Goal: Browse casually

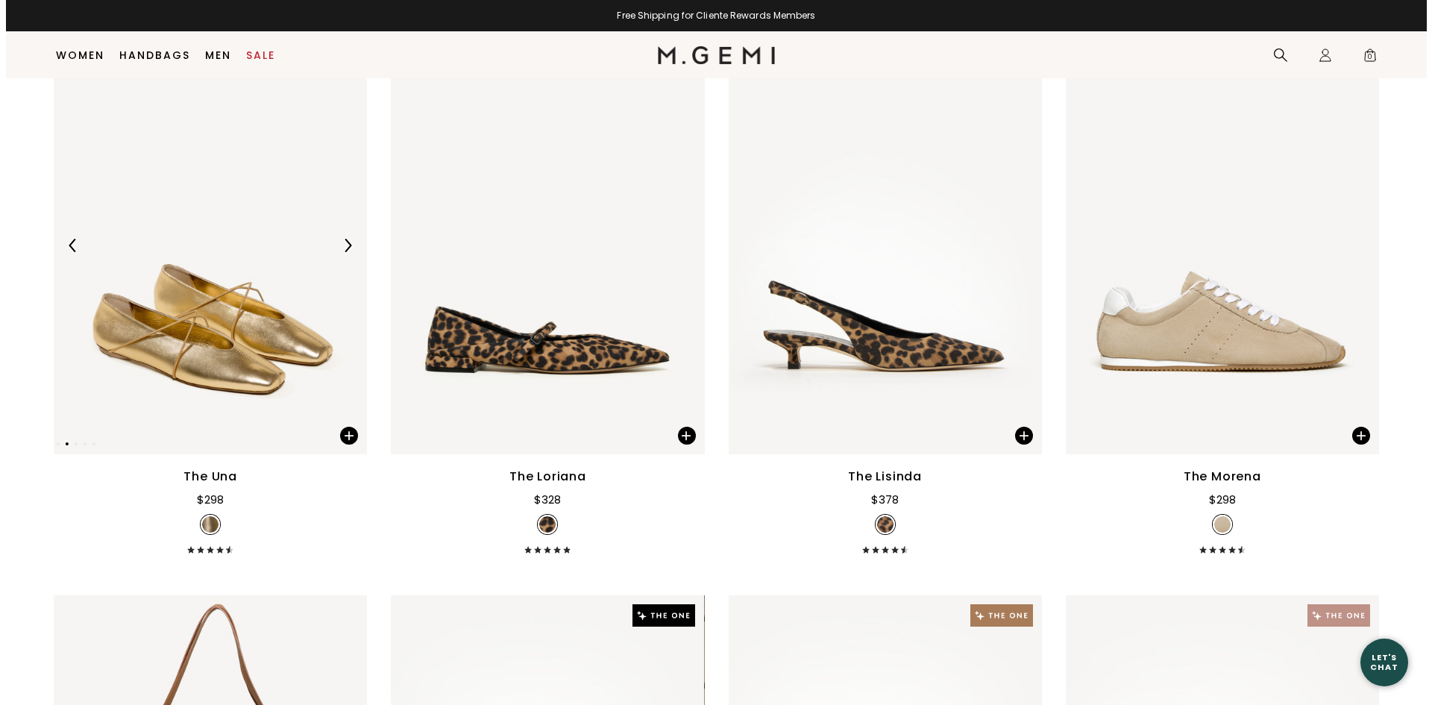
scroll to position [267, 0]
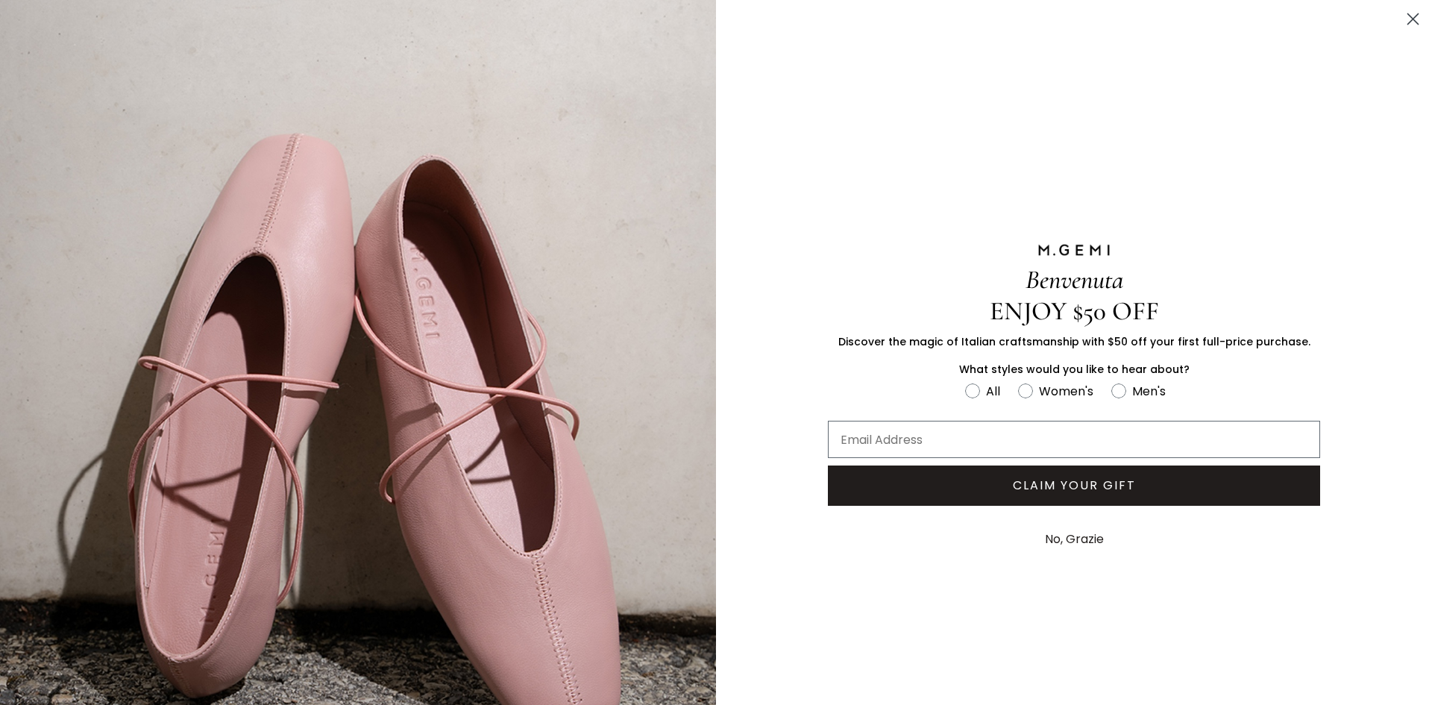
click at [1403, 13] on circle "Close dialog" at bounding box center [1413, 19] width 25 height 25
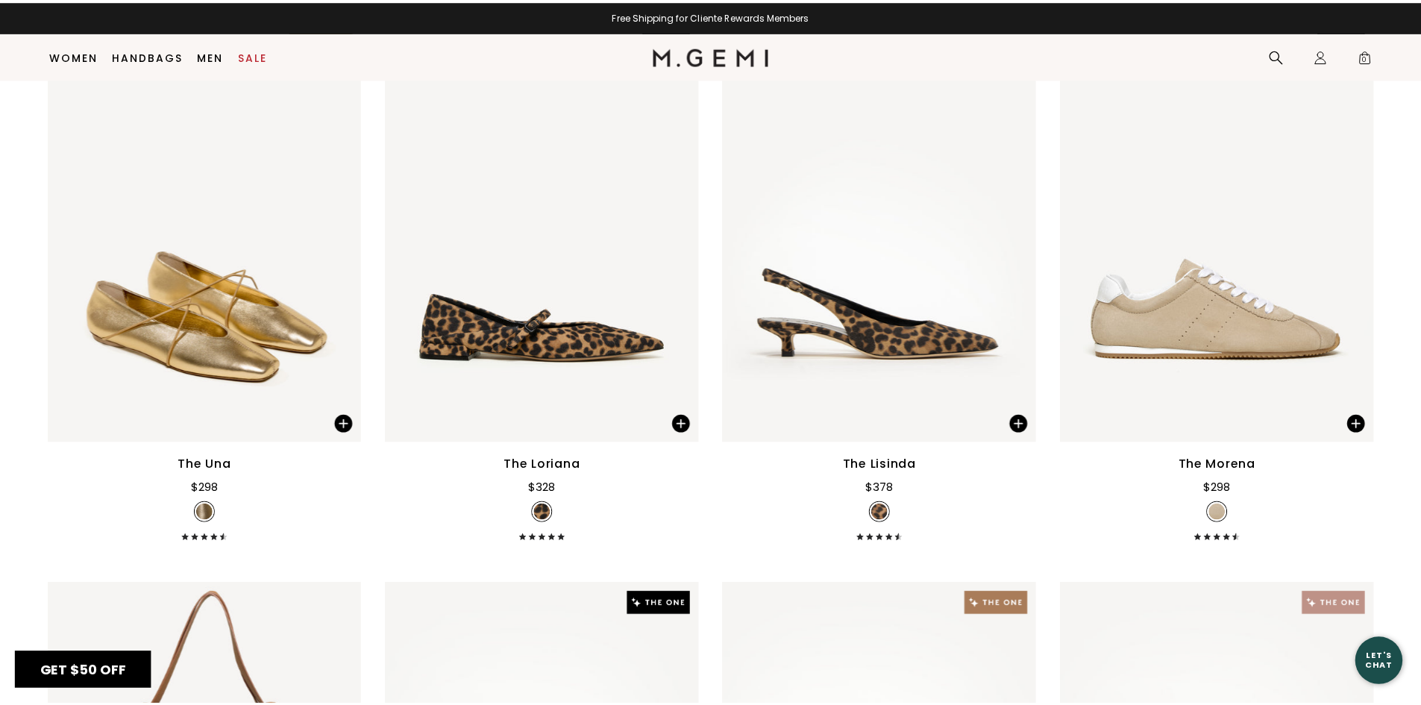
scroll to position [0, 0]
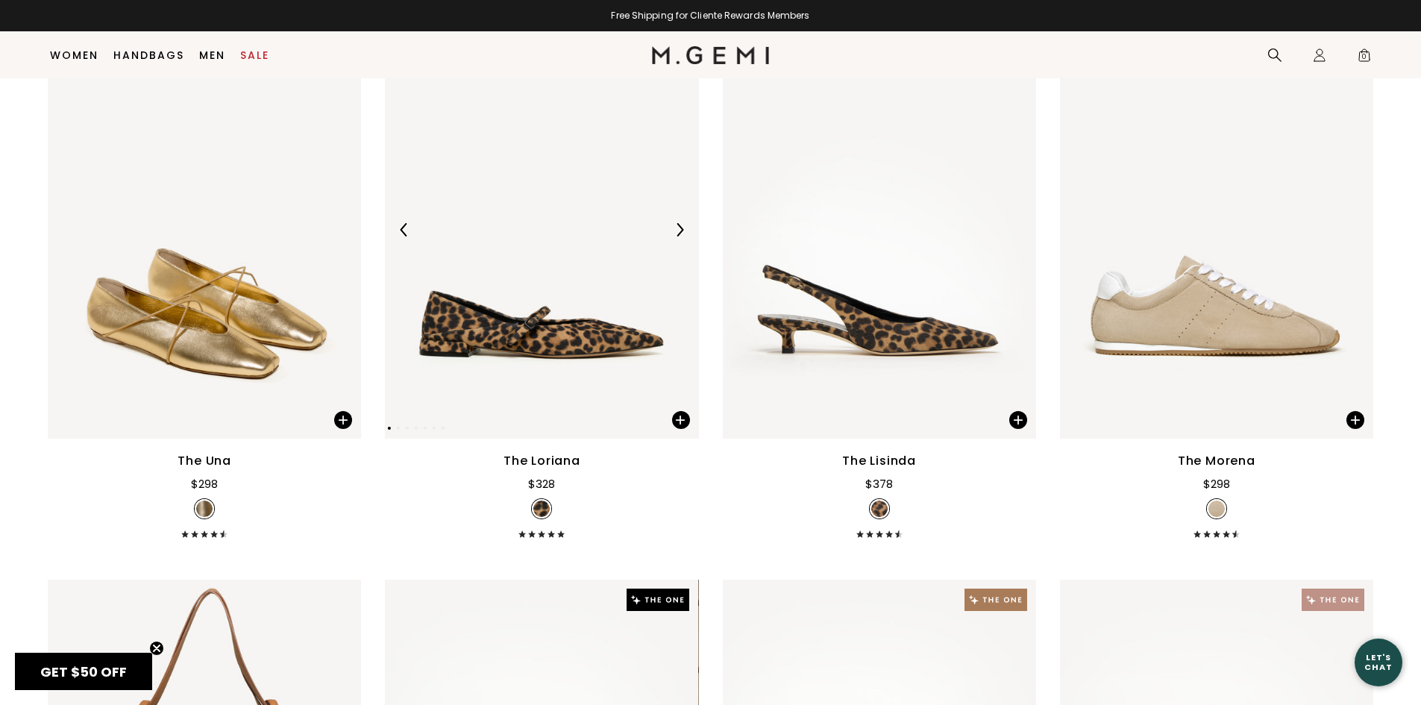
click at [530, 351] on img at bounding box center [541, 230] width 313 height 418
click at [894, 344] on img at bounding box center [880, 230] width 313 height 418
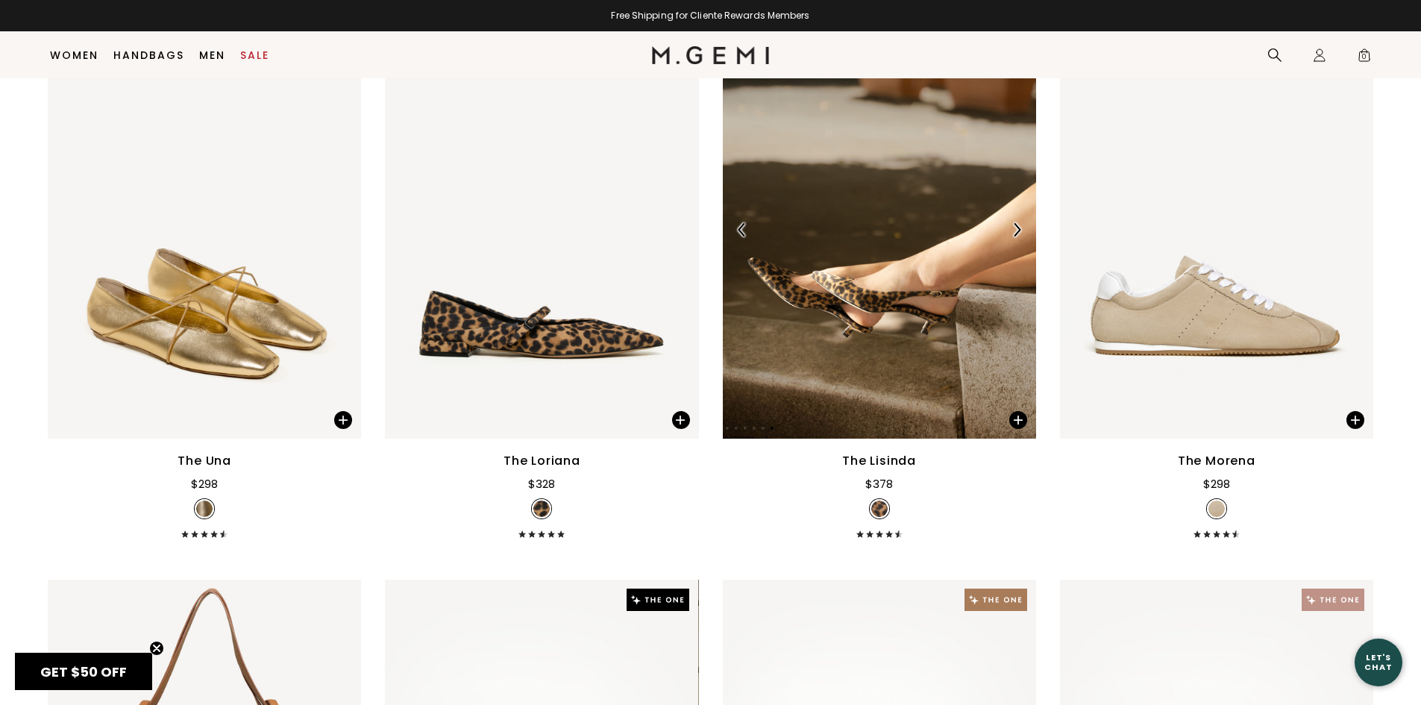
click at [894, 344] on img at bounding box center [879, 230] width 313 height 418
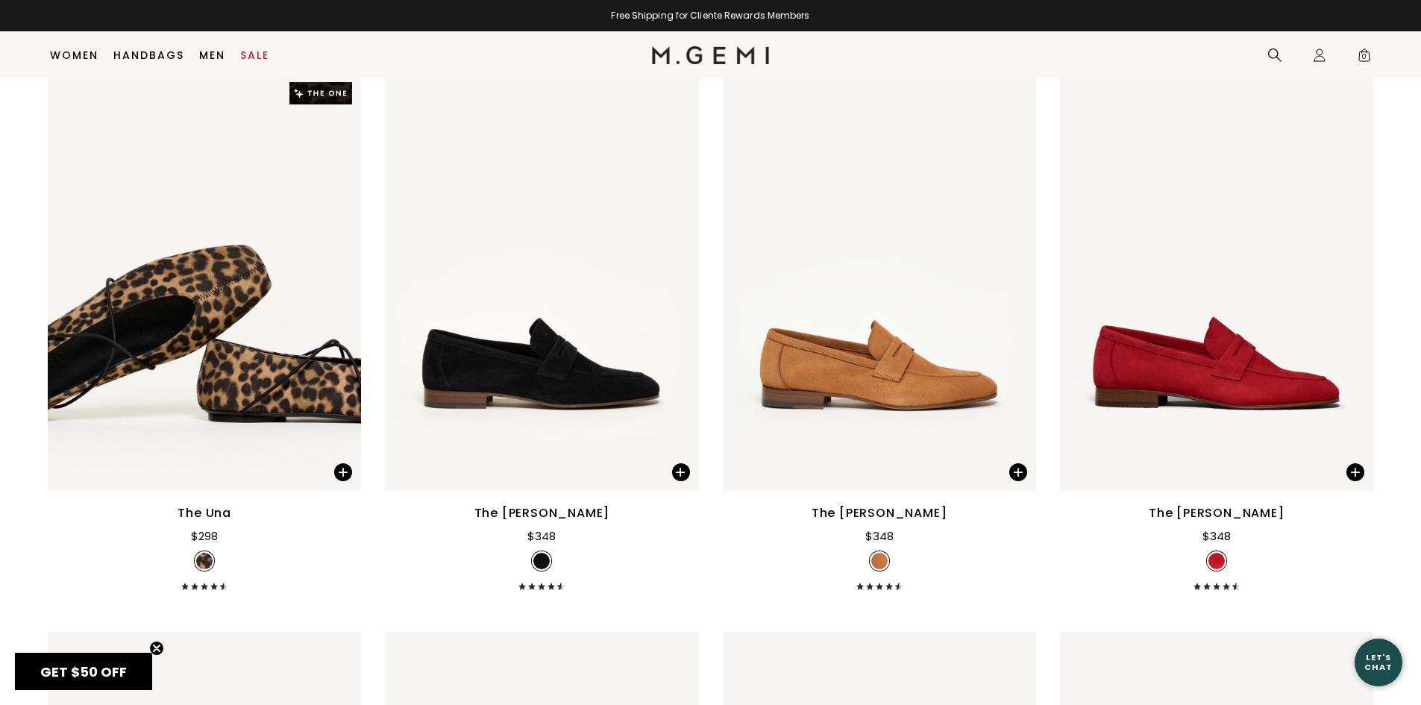
scroll to position [1834, 0]
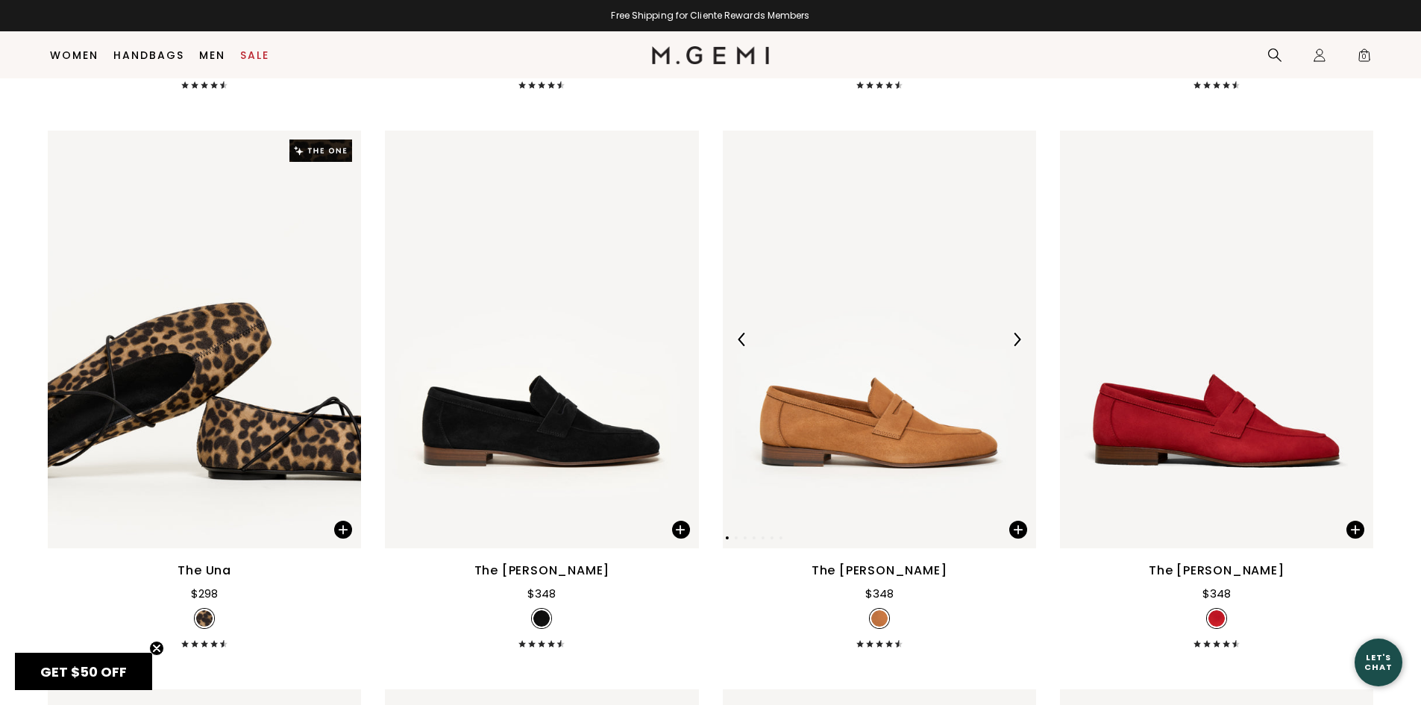
click at [939, 462] on img at bounding box center [879, 340] width 313 height 418
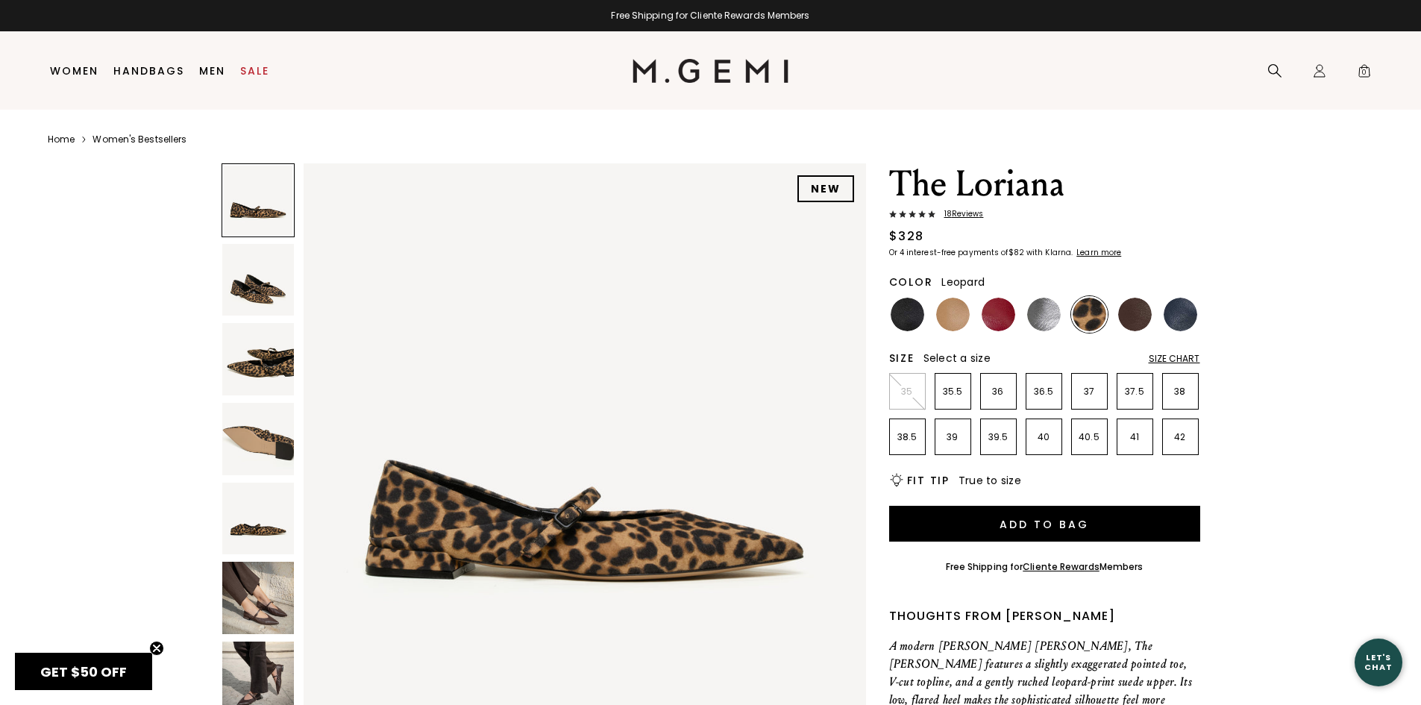
click at [266, 318] on div at bounding box center [259, 444] width 74 height 562
click at [268, 352] on img at bounding box center [258, 359] width 72 height 72
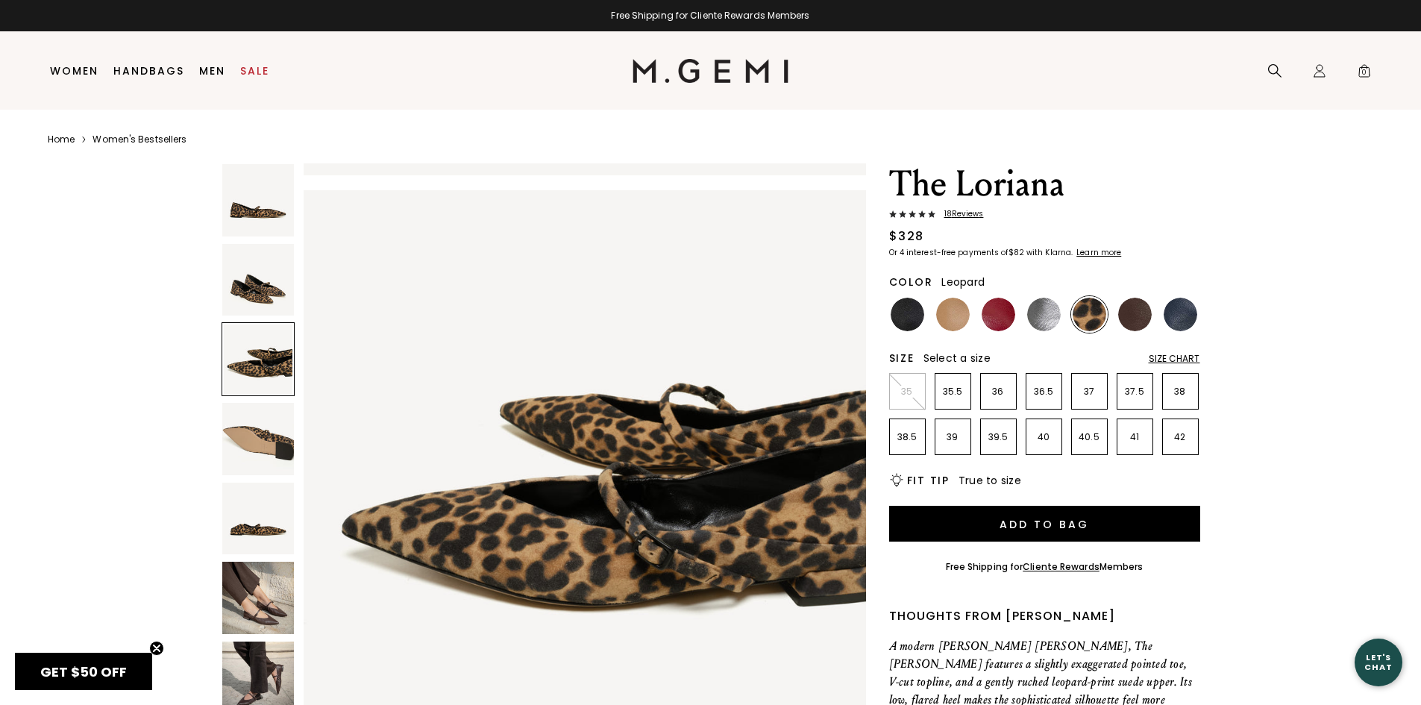
scroll to position [1132, 0]
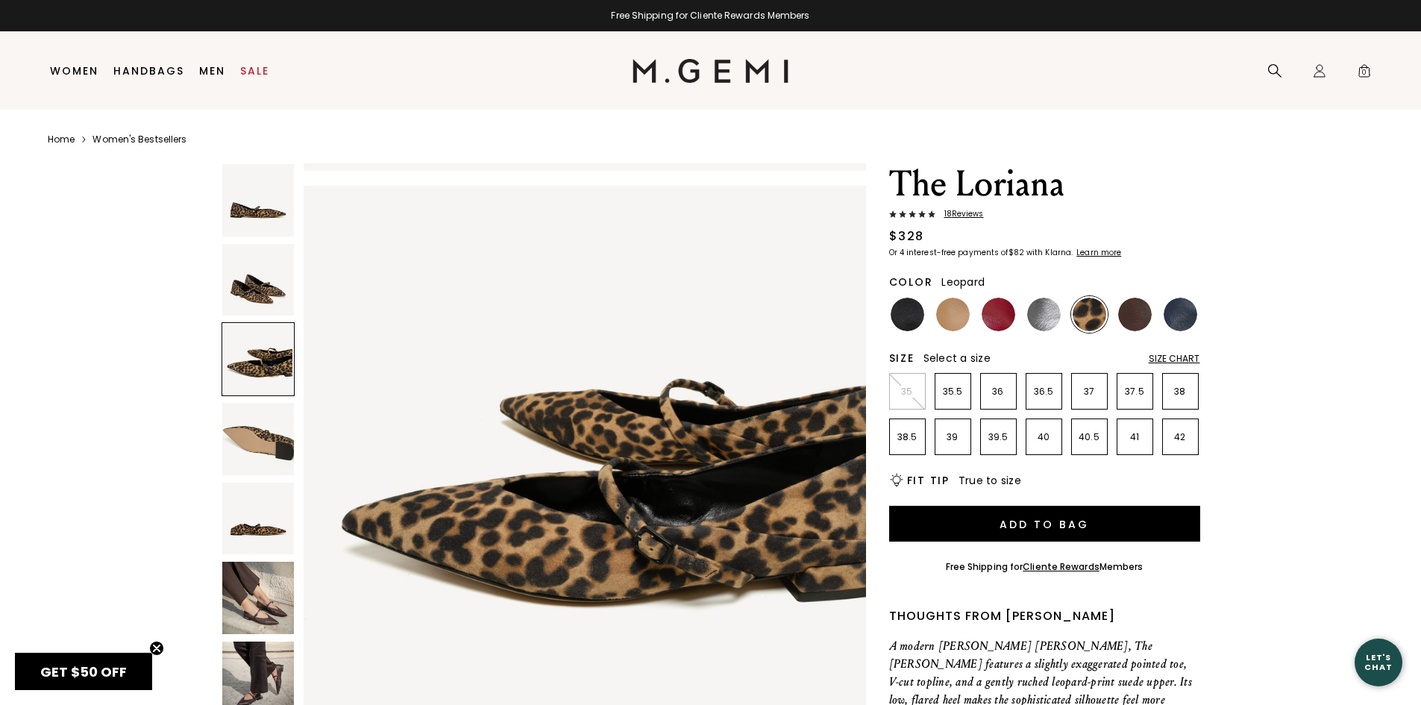
click at [271, 430] on img at bounding box center [258, 439] width 72 height 72
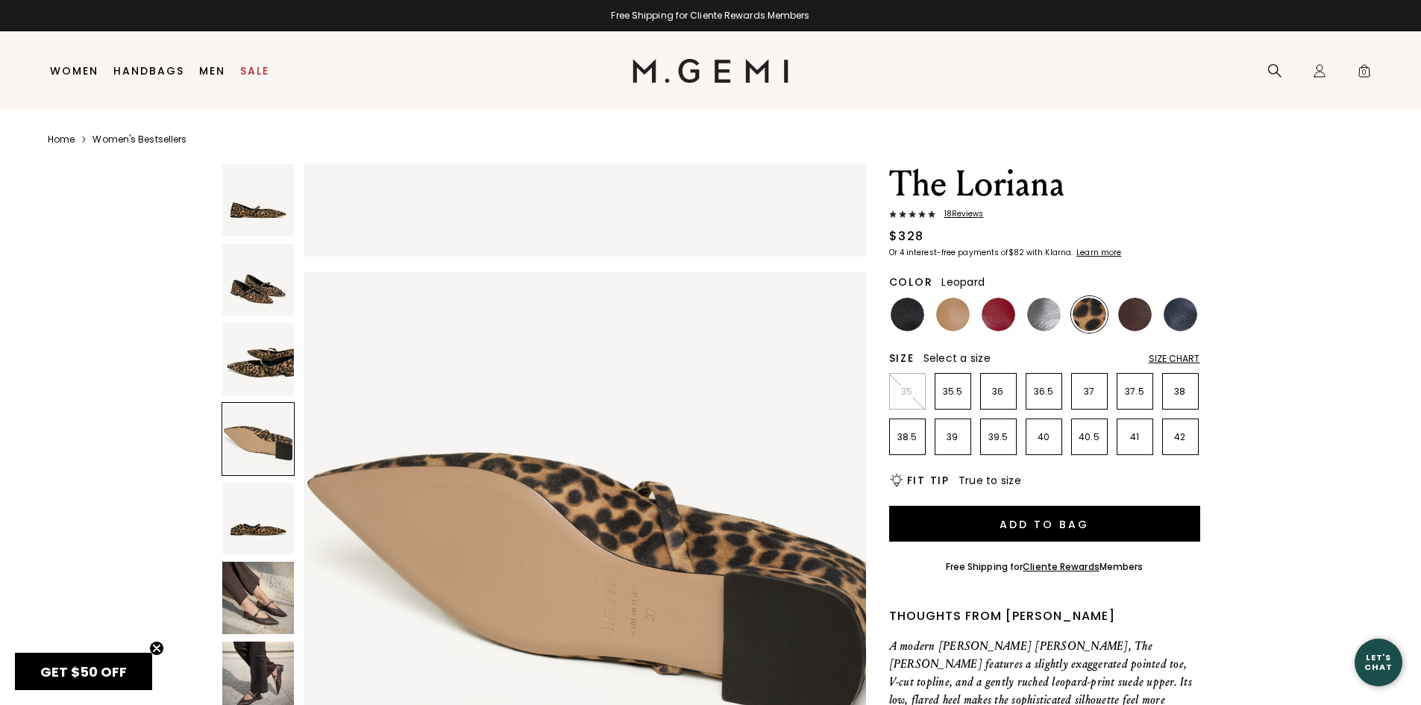
scroll to position [1697, 0]
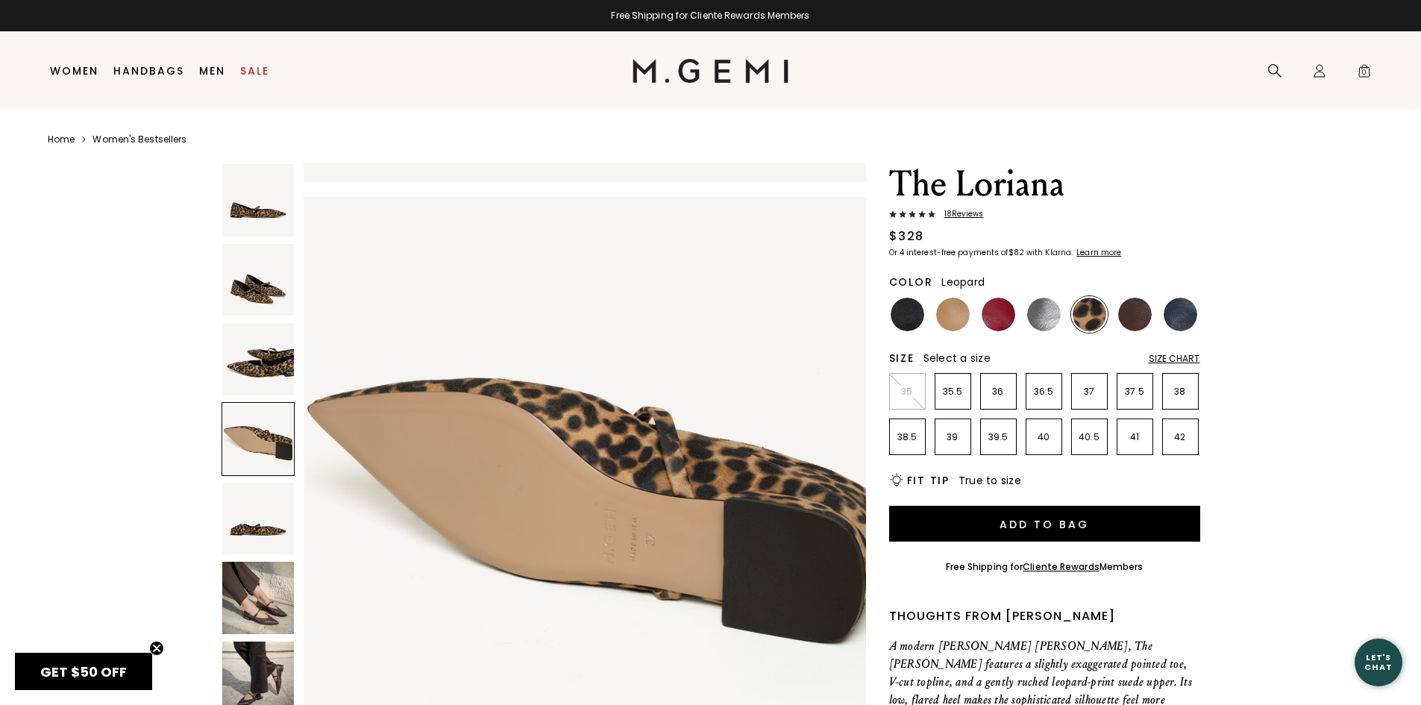
click at [255, 527] on img at bounding box center [258, 519] width 72 height 72
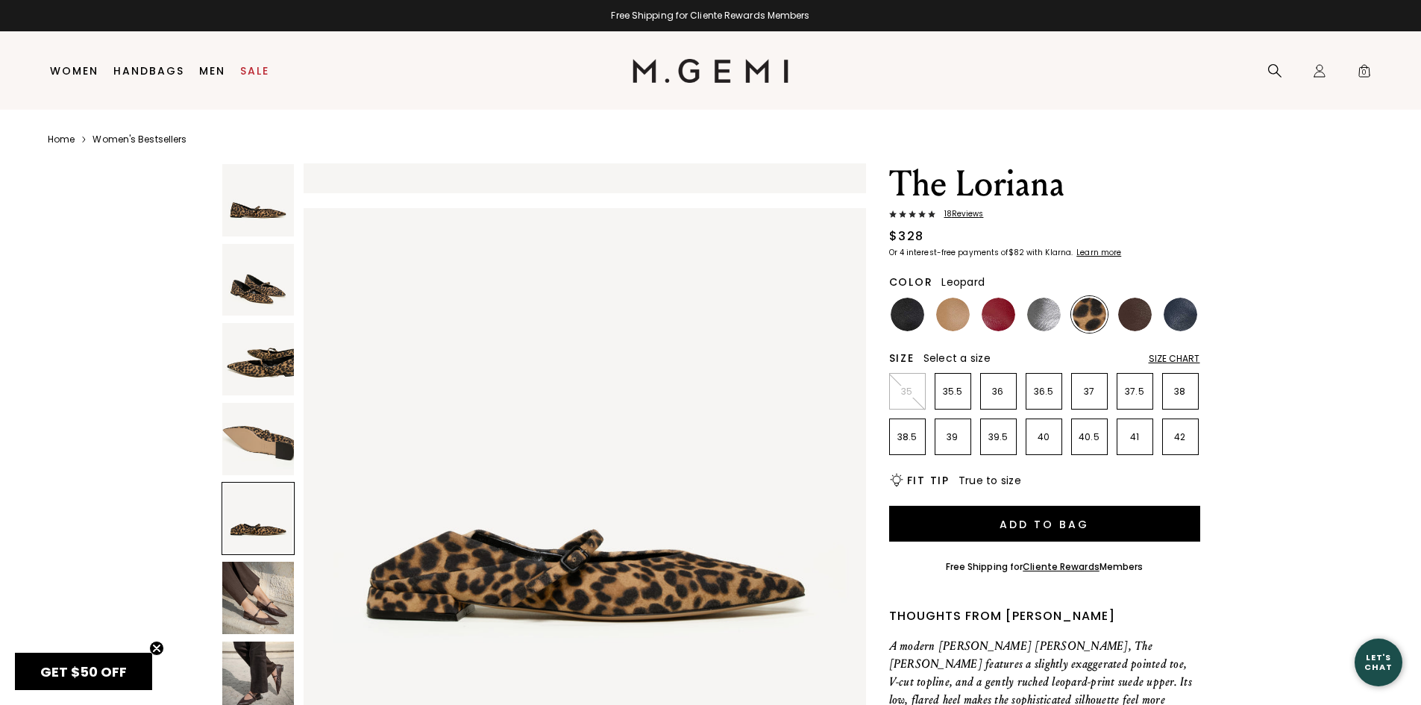
click at [262, 596] on img at bounding box center [258, 598] width 72 height 72
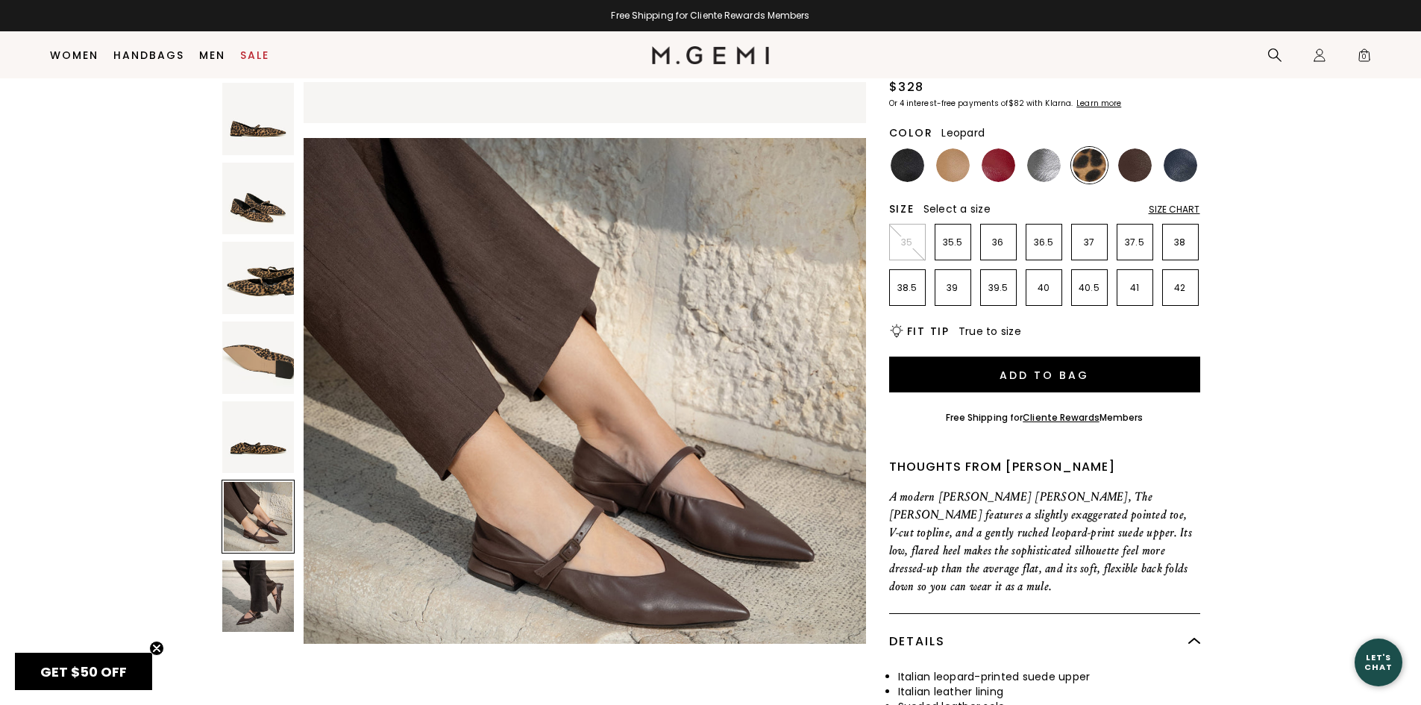
scroll to position [192, 0]
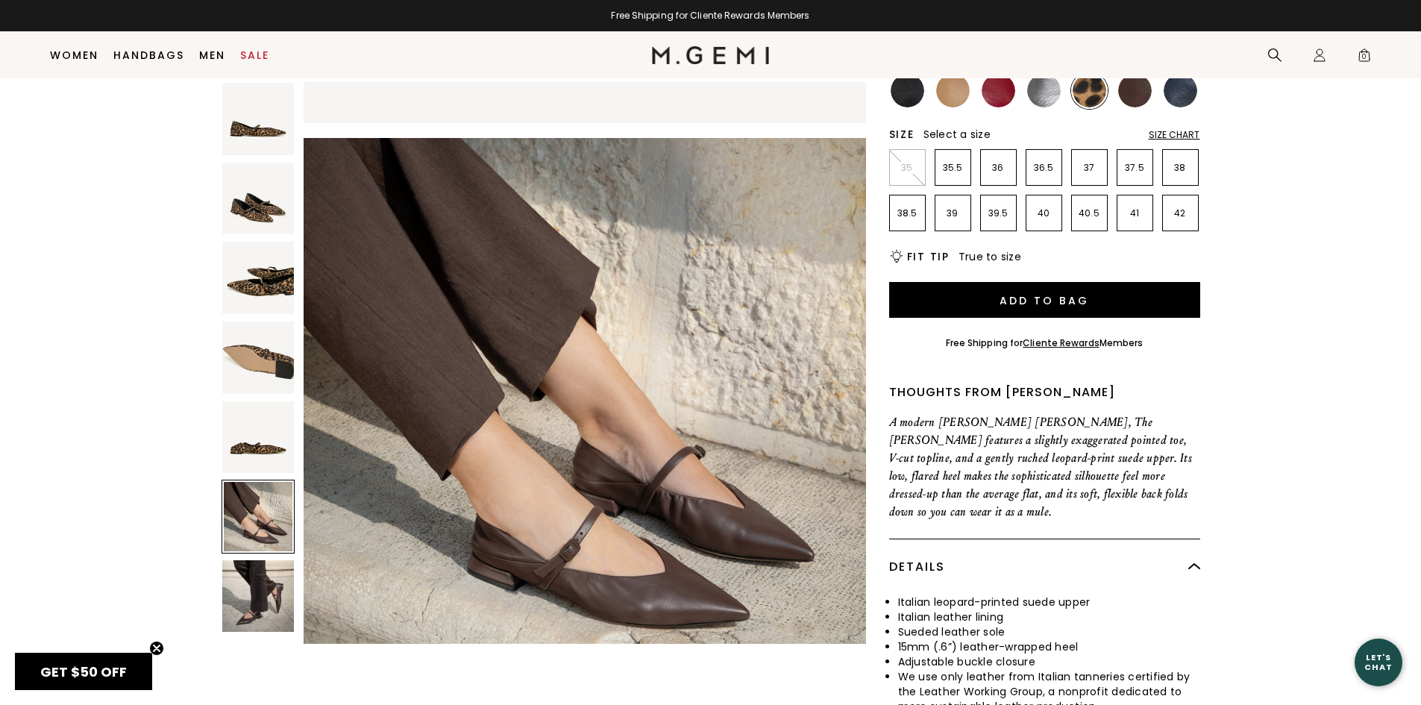
click at [262, 596] on img at bounding box center [258, 596] width 72 height 72
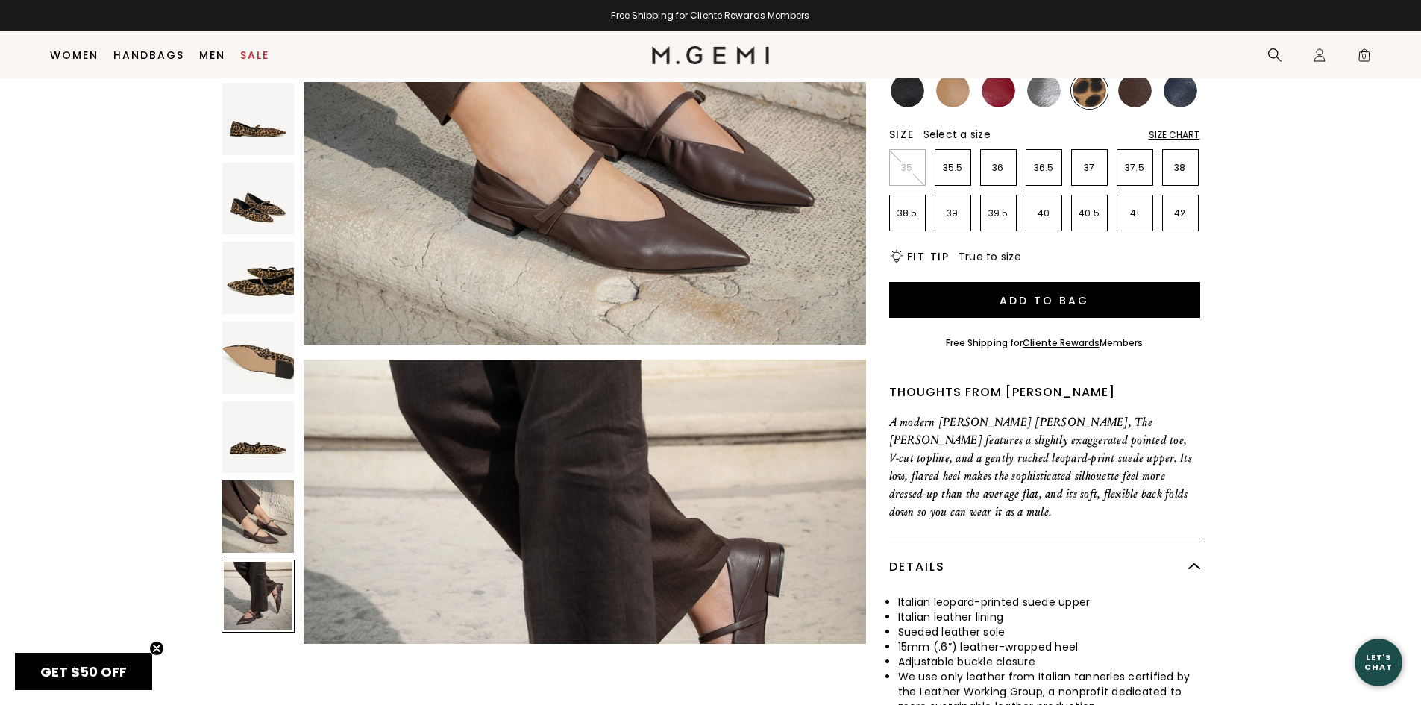
scroll to position [3170, 0]
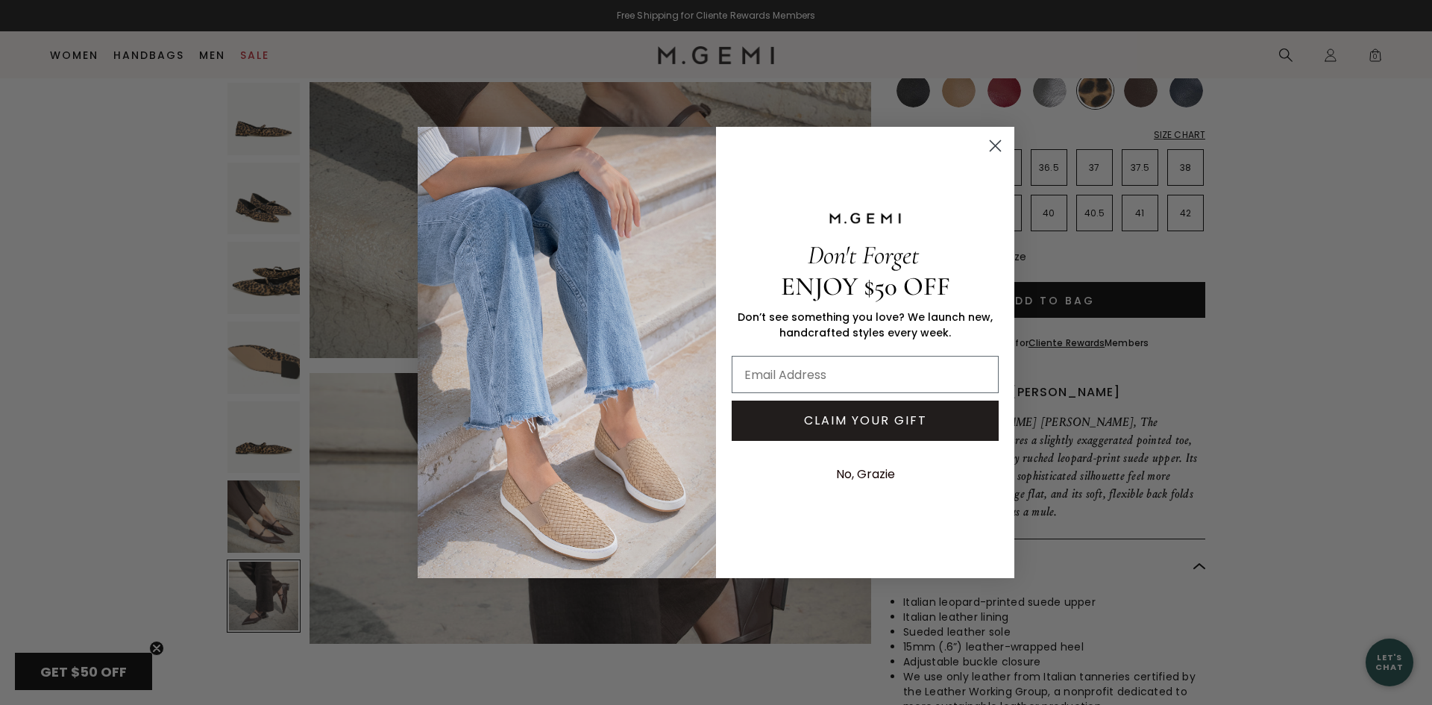
click at [991, 141] on icon "Close dialog" at bounding box center [996, 146] width 10 height 10
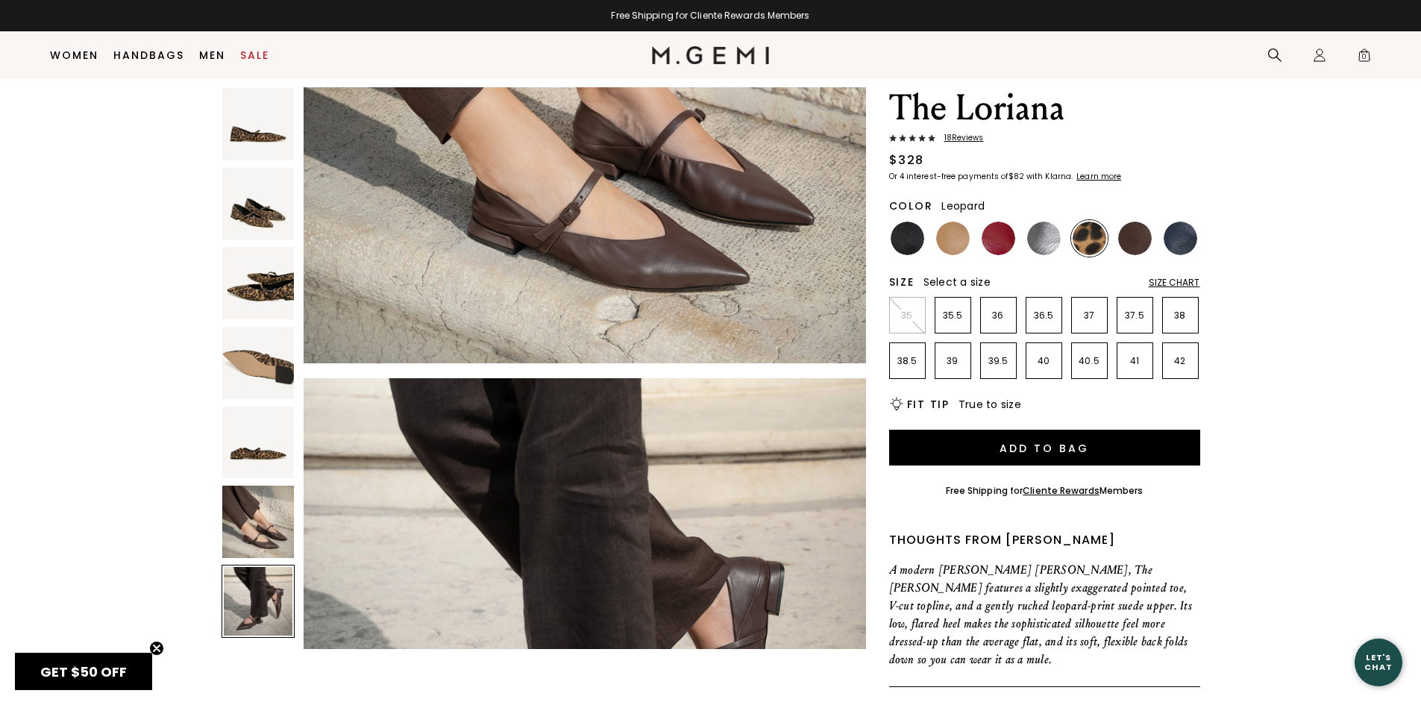
scroll to position [43, 0]
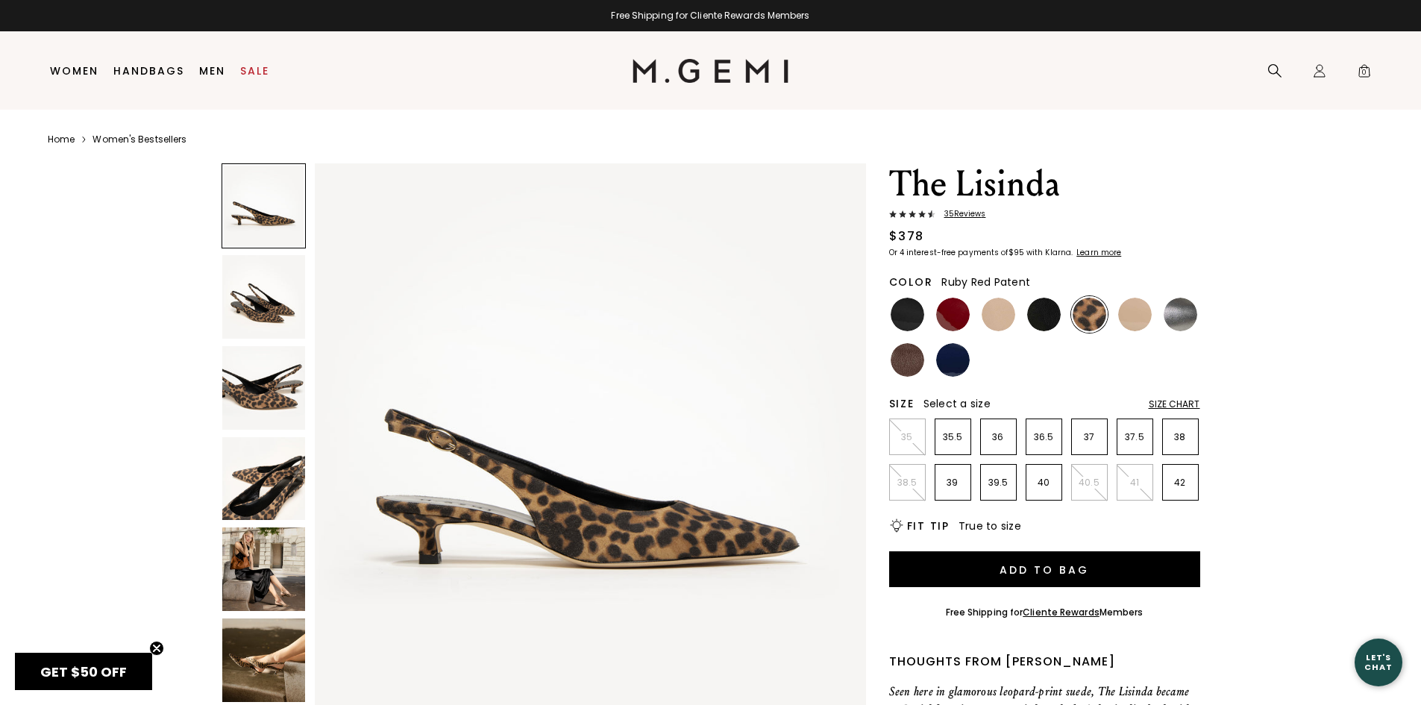
click at [950, 300] on img at bounding box center [953, 315] width 34 height 34
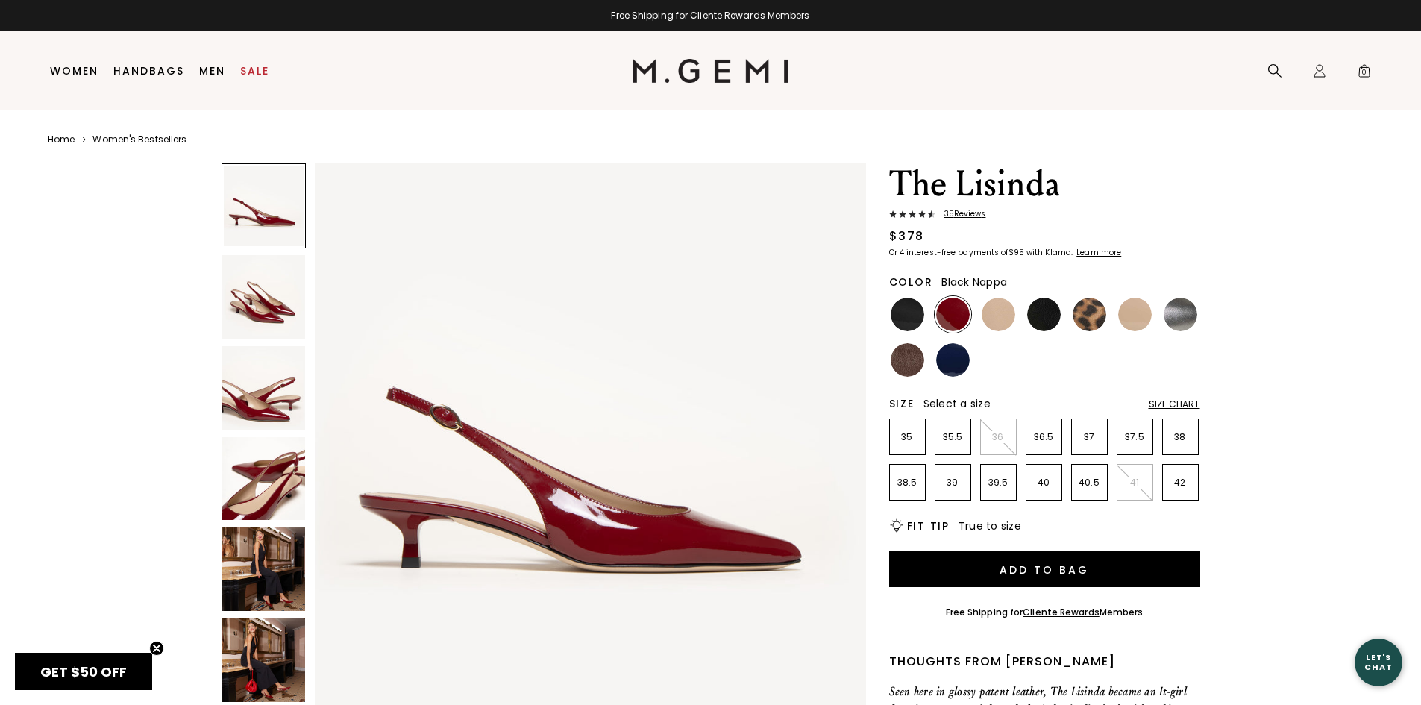
click at [1057, 319] on img at bounding box center [1044, 315] width 34 height 34
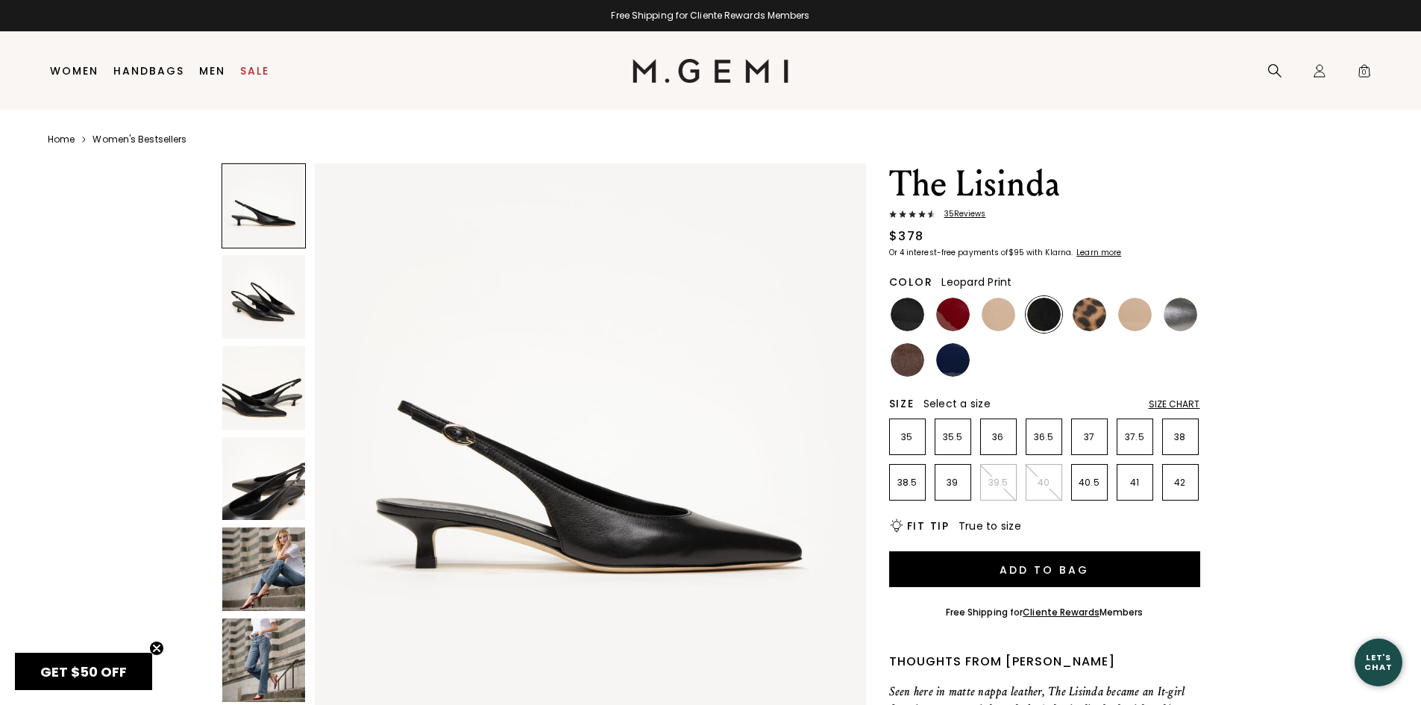
click at [1092, 311] on img at bounding box center [1090, 315] width 34 height 34
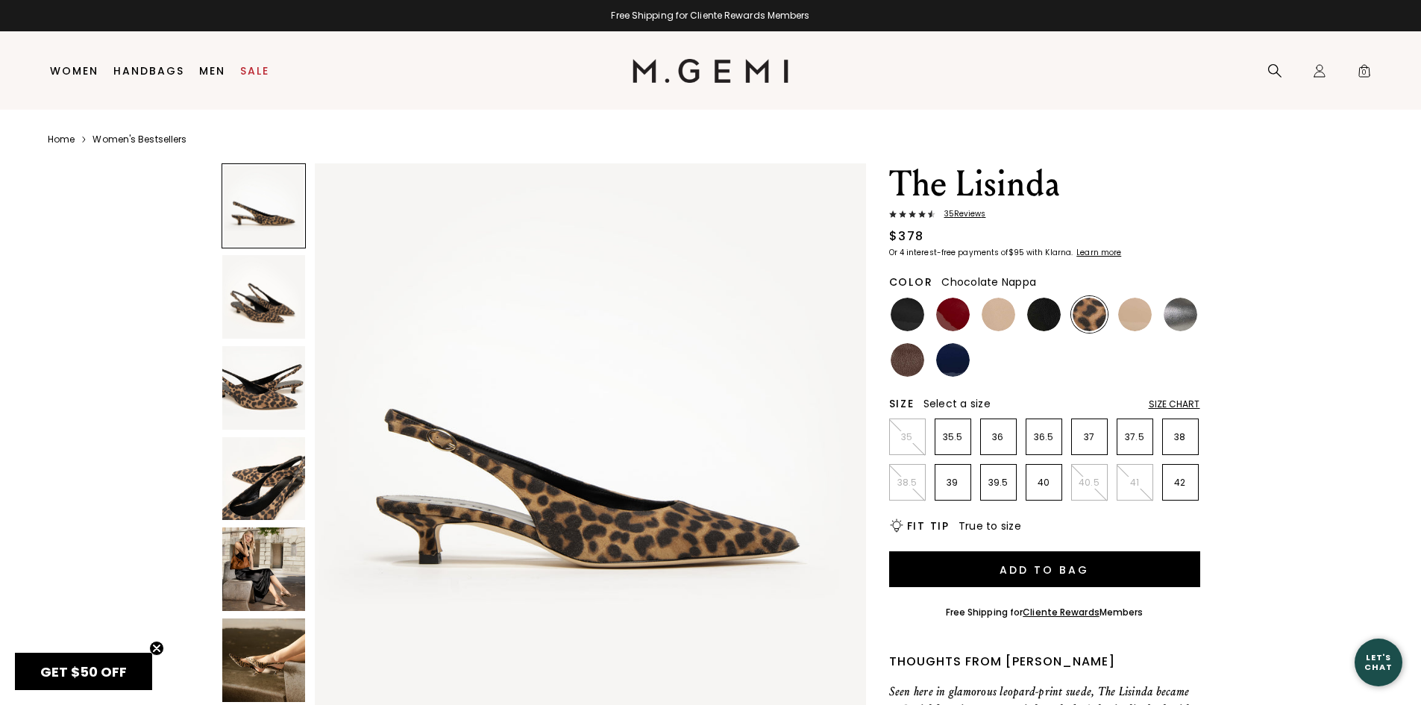
click at [899, 363] on img at bounding box center [908, 360] width 34 height 34
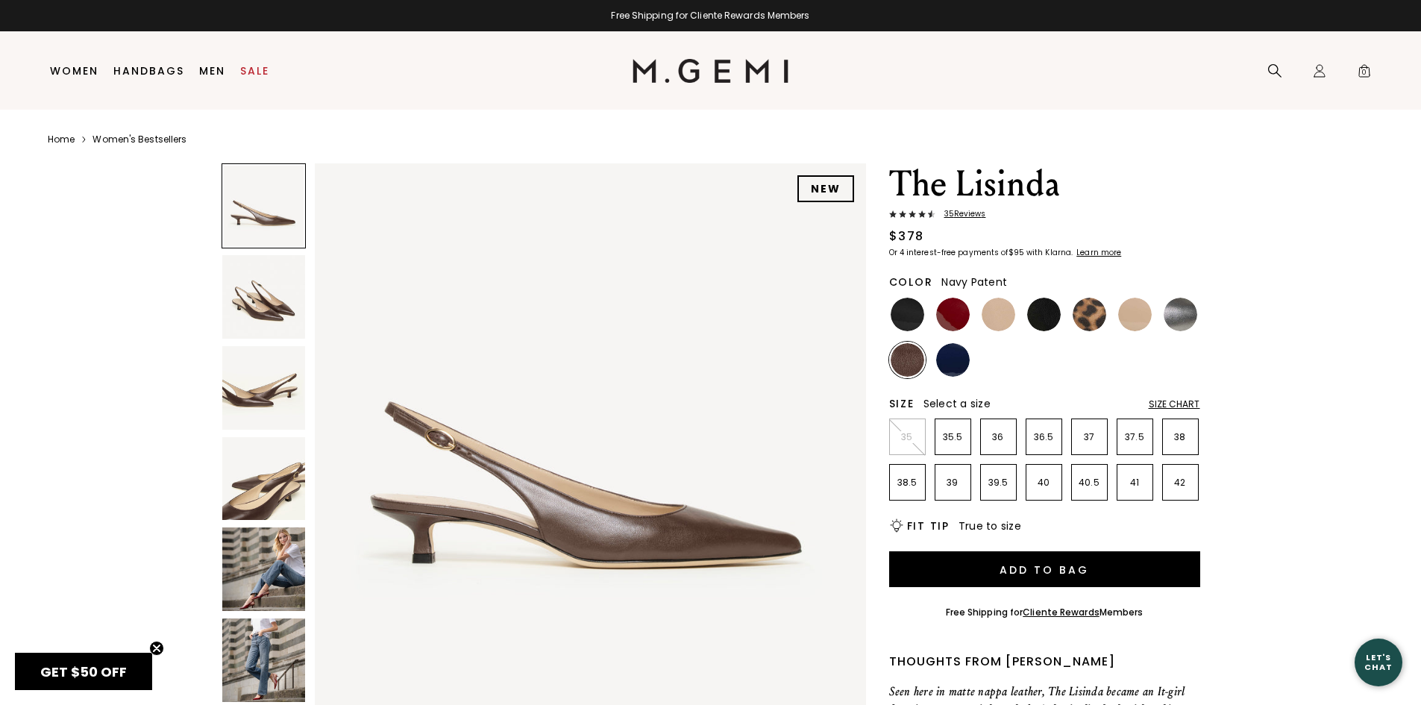
click at [942, 359] on img at bounding box center [953, 360] width 34 height 34
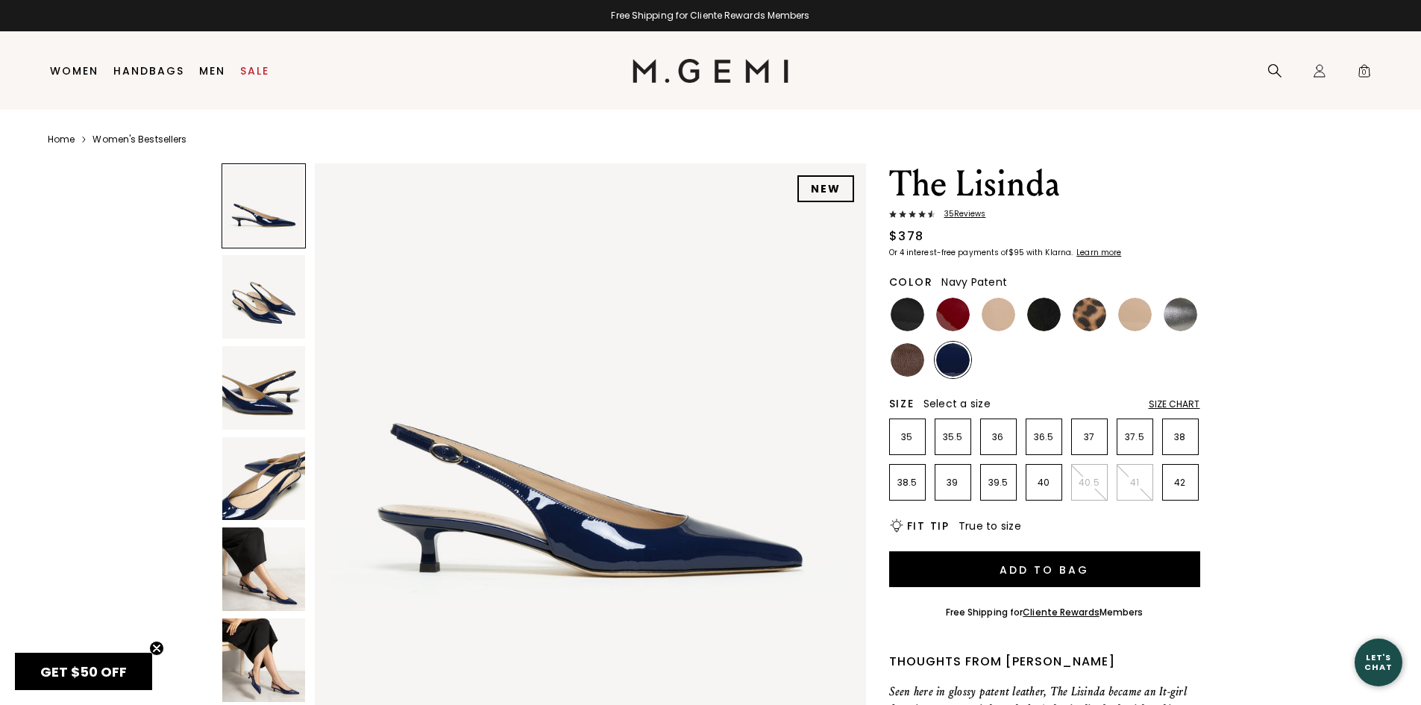
click at [251, 556] on img at bounding box center [264, 569] width 84 height 84
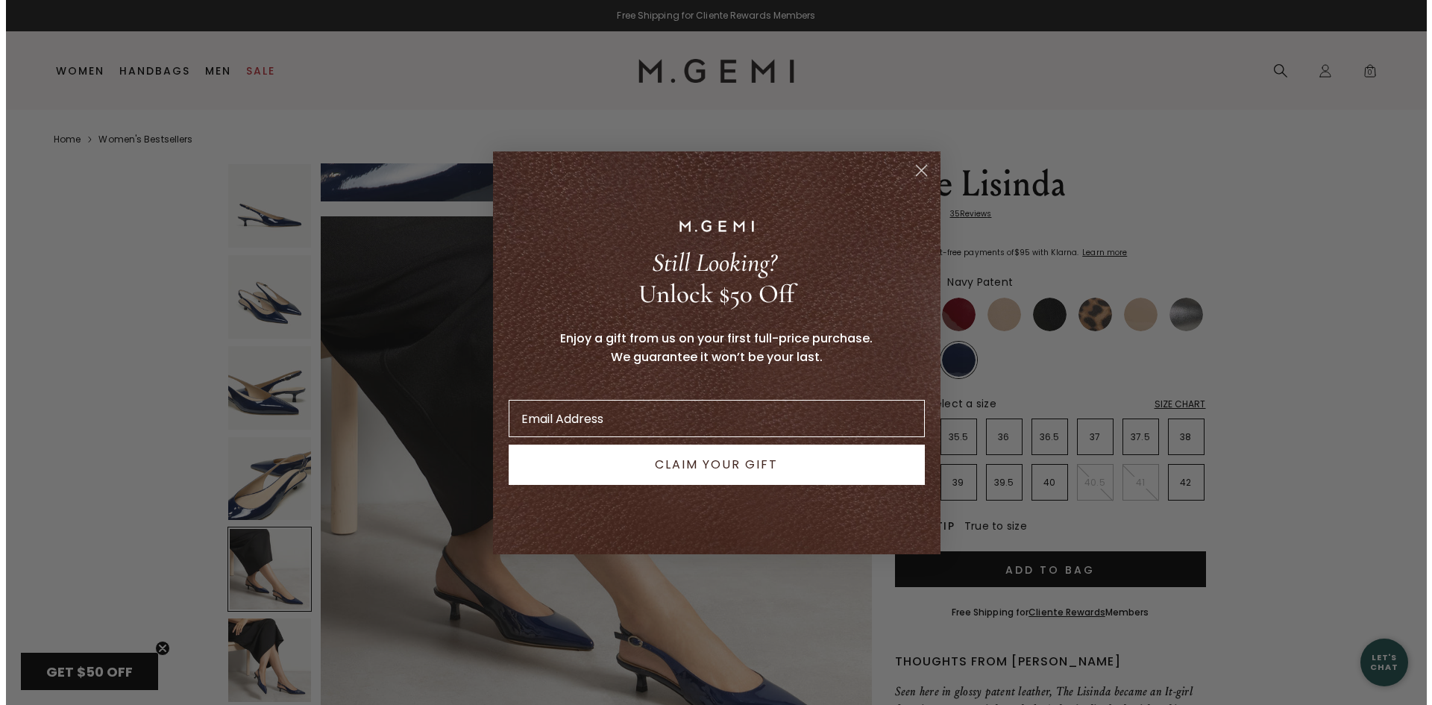
scroll to position [2218, 0]
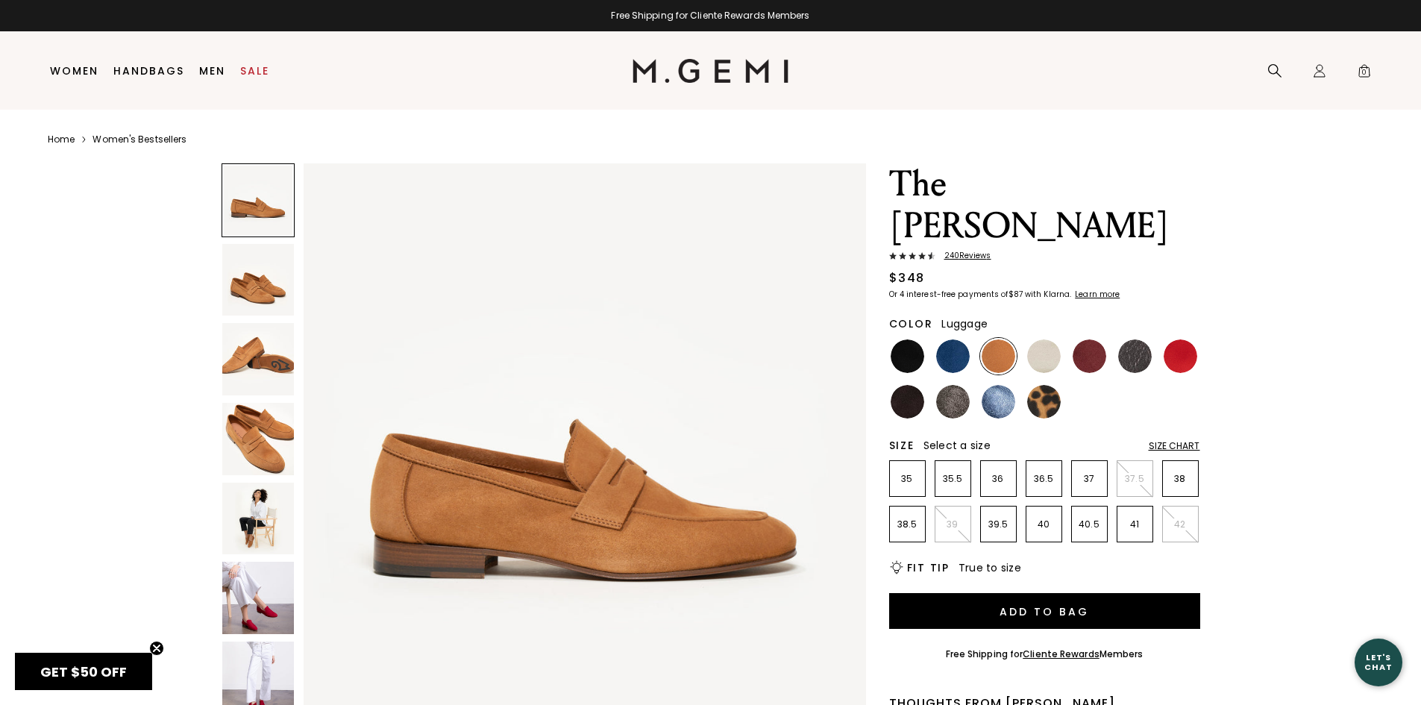
click at [236, 615] on img at bounding box center [258, 598] width 72 height 72
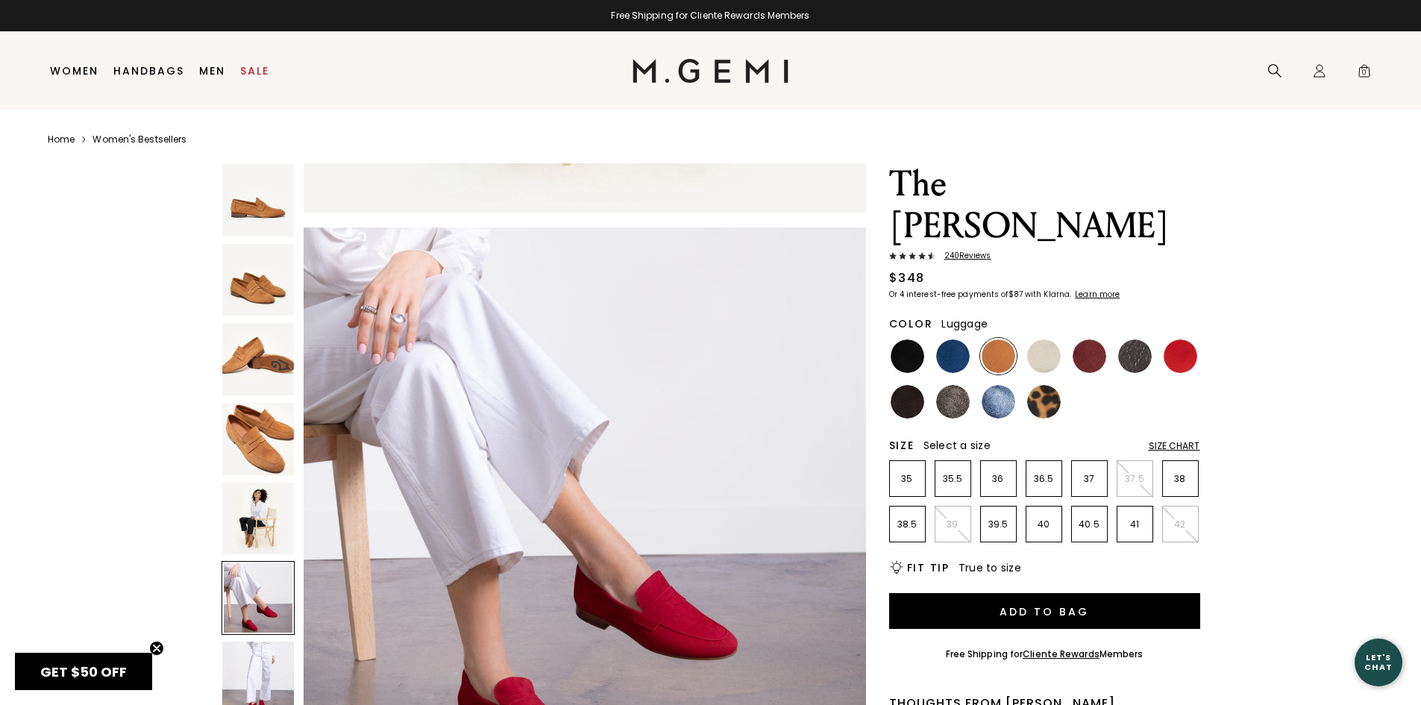
scroll to position [2829, 0]
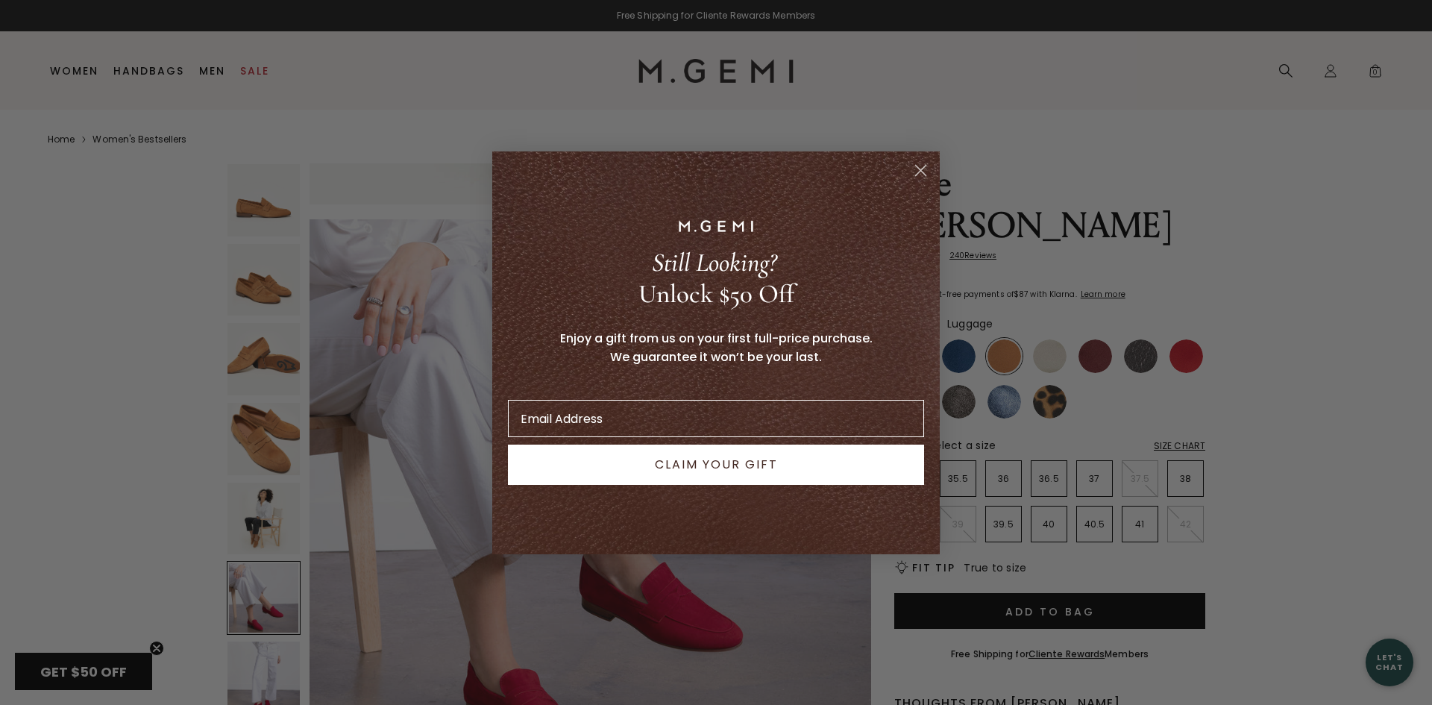
click at [913, 168] on circle "Close dialog" at bounding box center [921, 169] width 25 height 25
